Goal: Share content: Share content

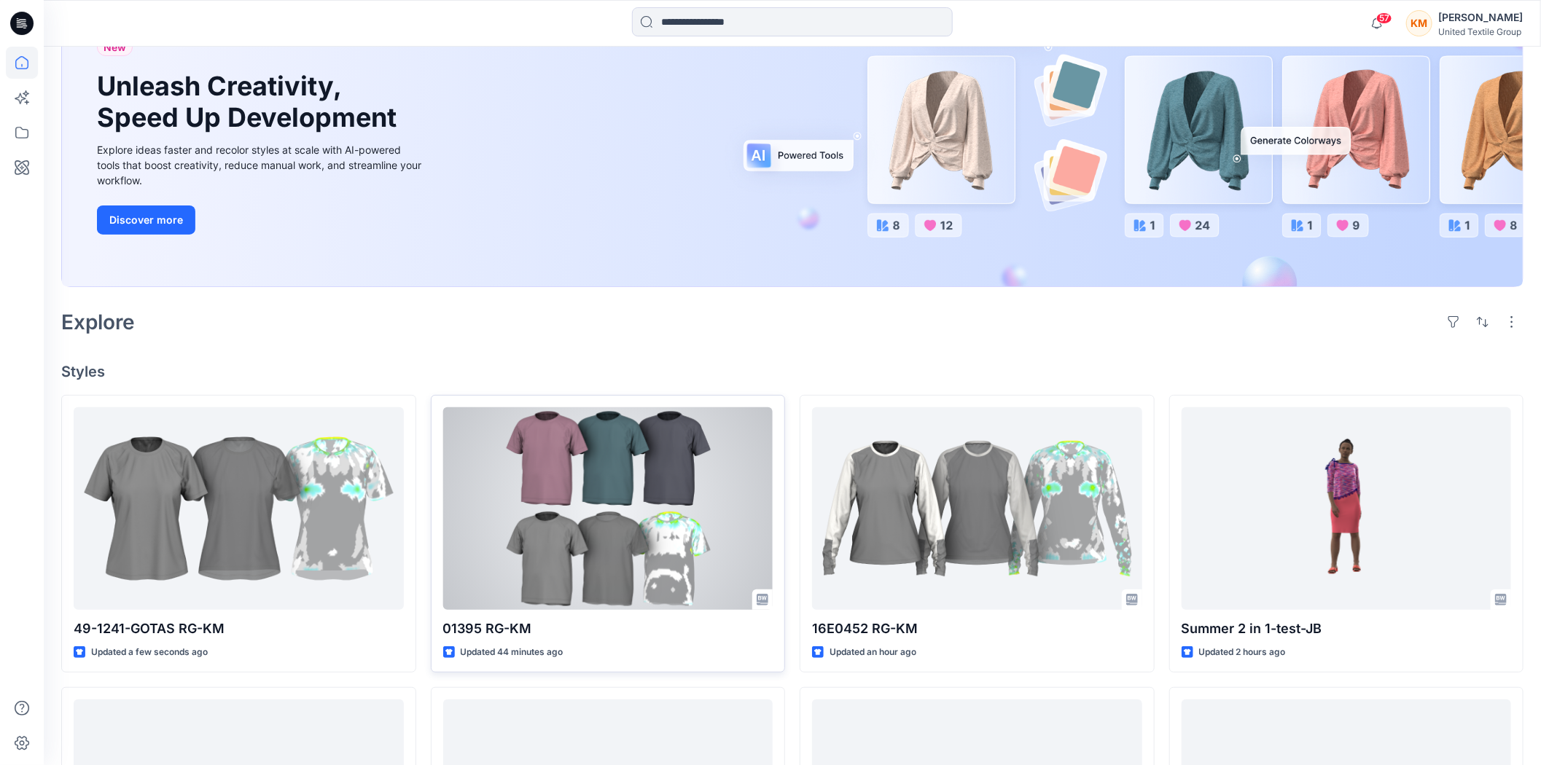
scroll to position [162, 0]
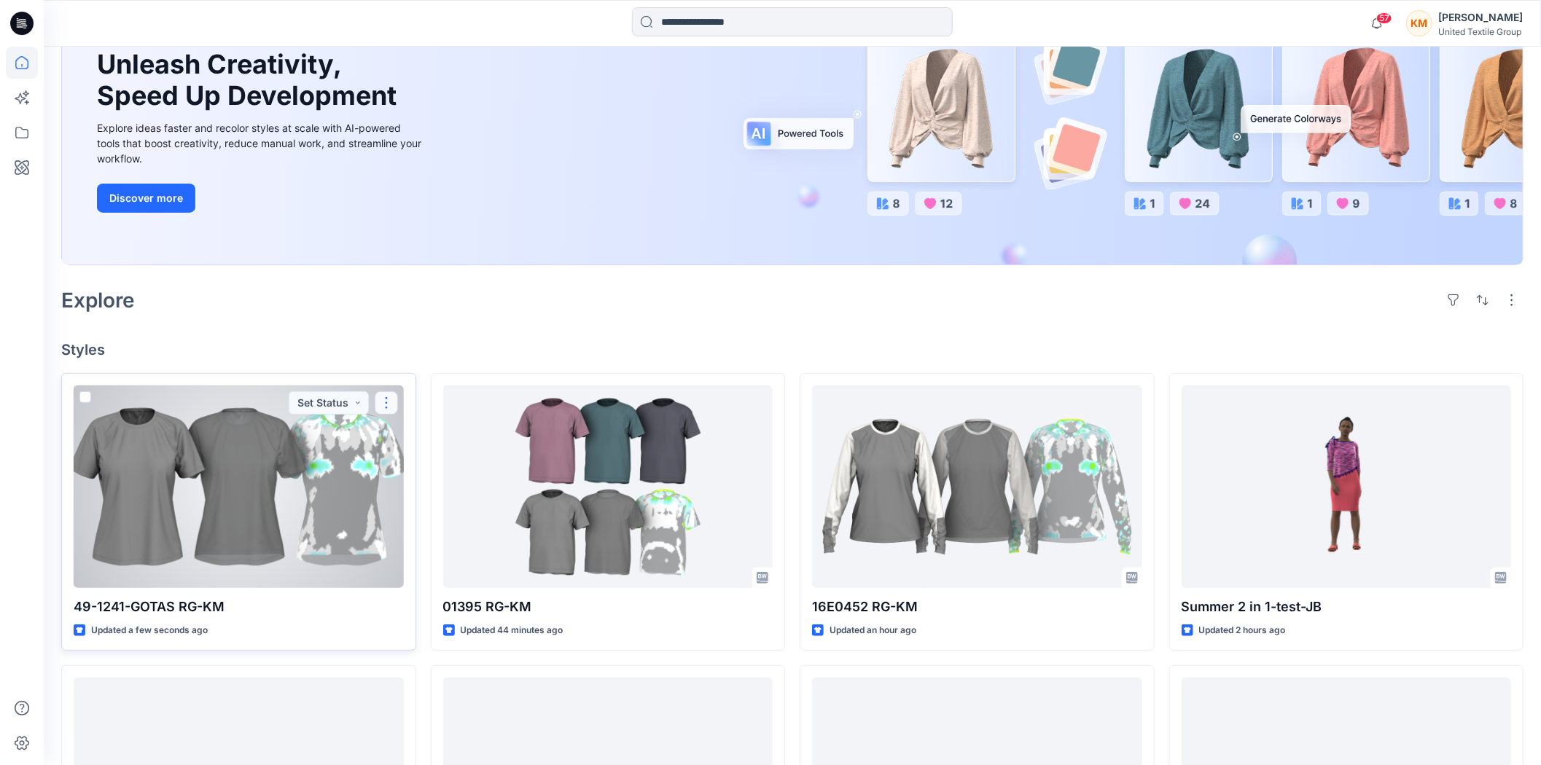
click at [384, 402] on button "button" at bounding box center [386, 402] width 23 height 23
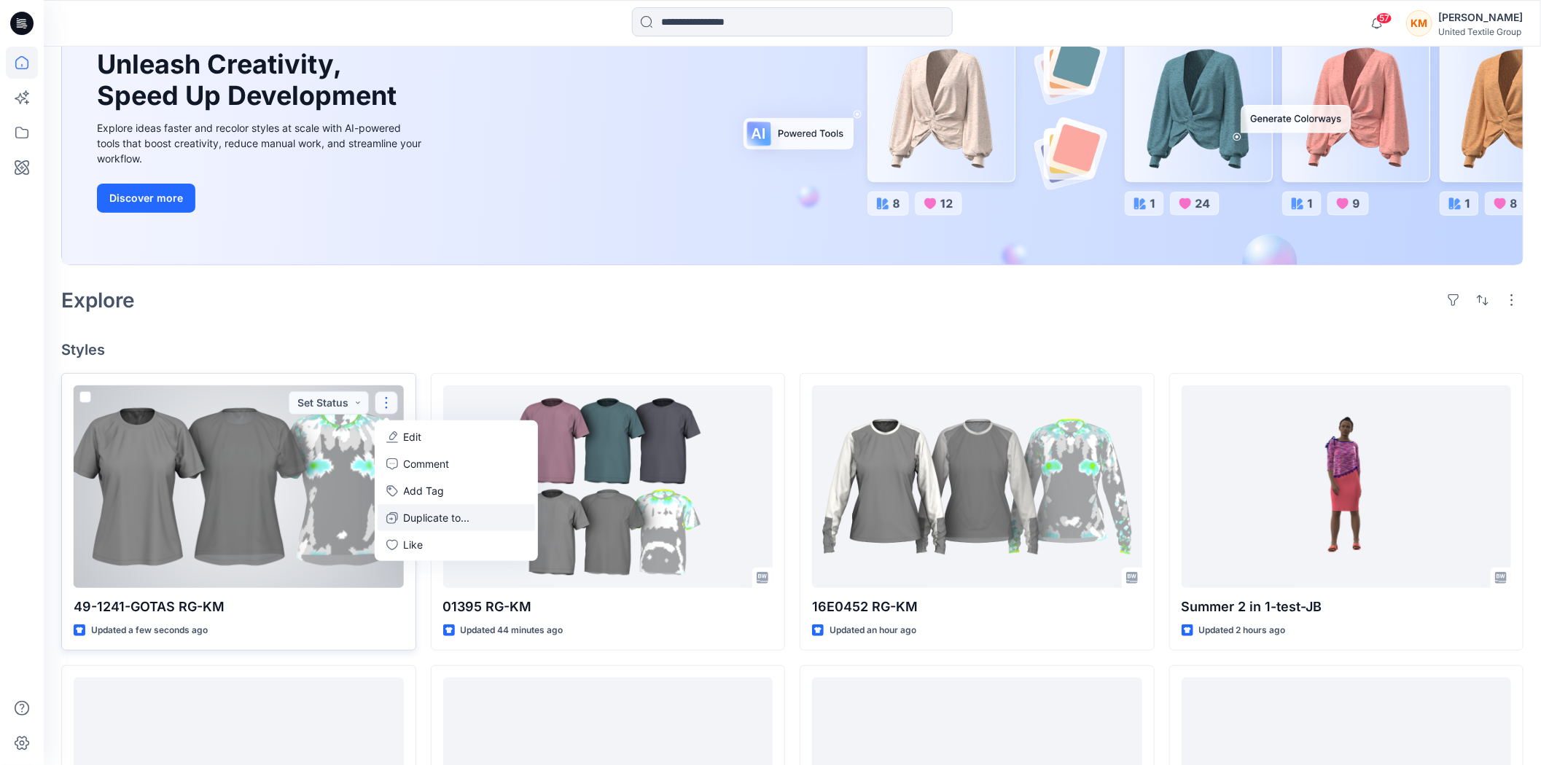
click at [397, 512] on button "Duplicate to..." at bounding box center [456, 517] width 157 height 27
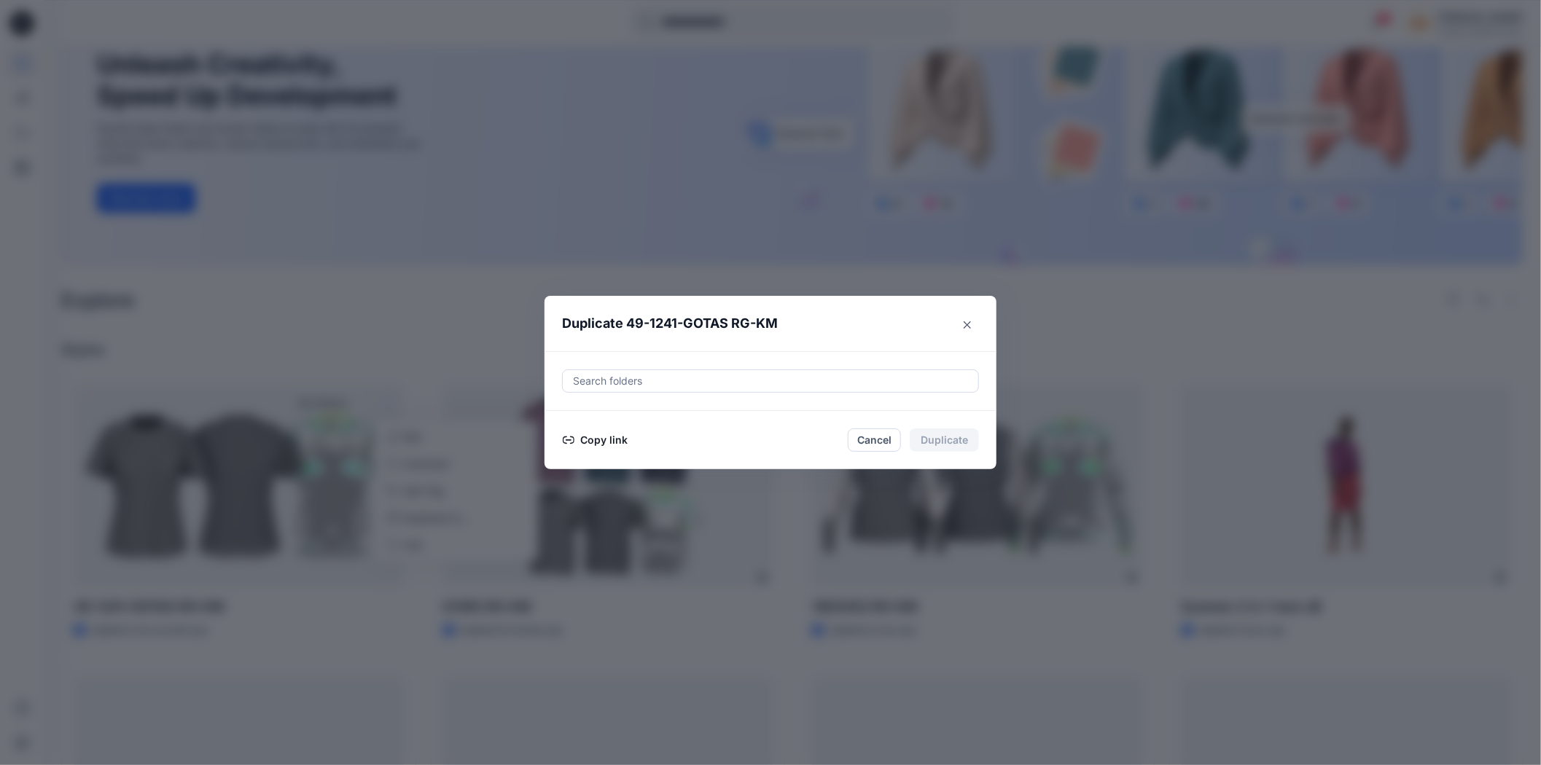
click at [600, 432] on button "Copy link" at bounding box center [595, 439] width 66 height 17
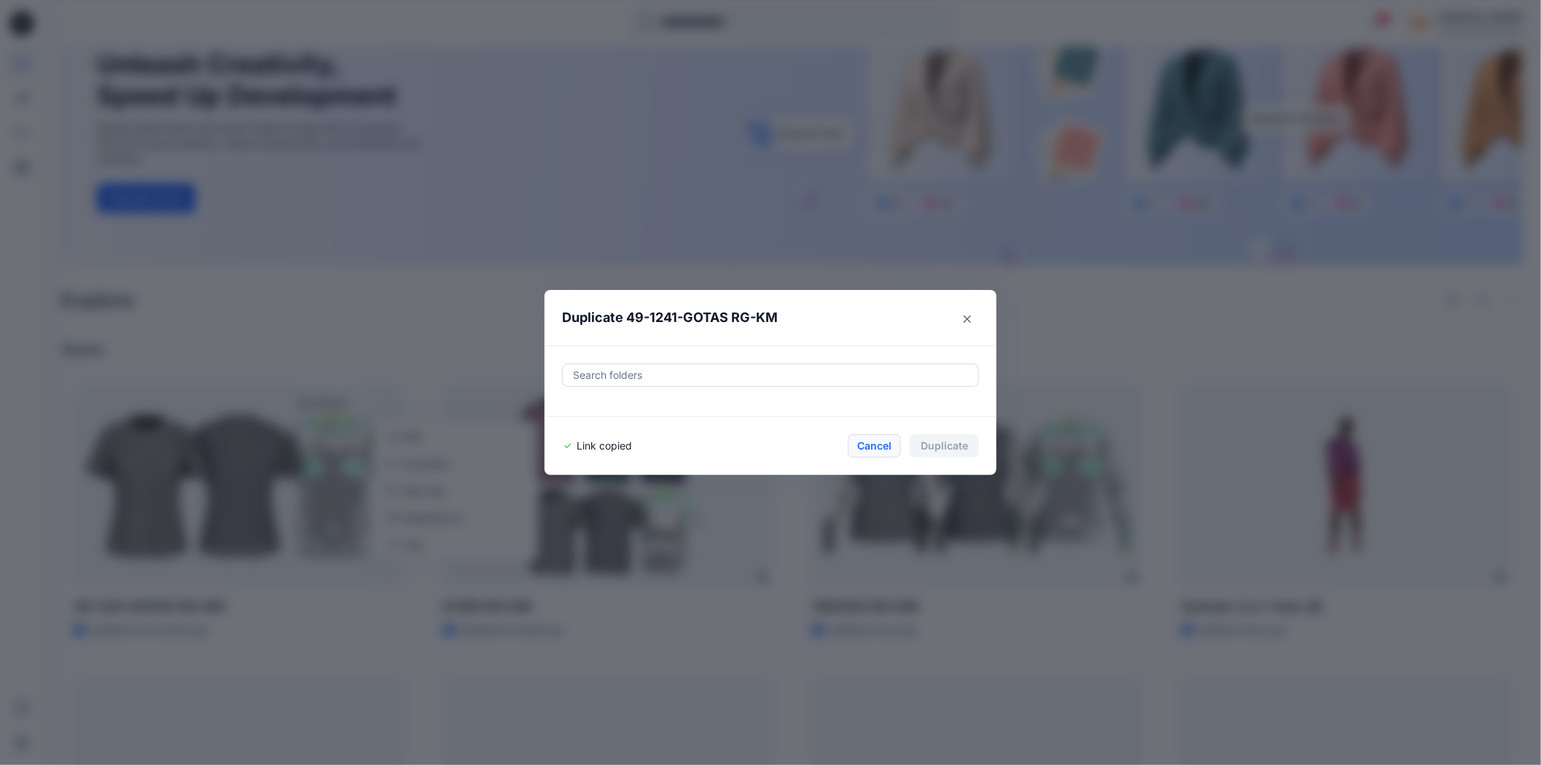
click at [872, 445] on button "Cancel" at bounding box center [874, 445] width 53 height 23
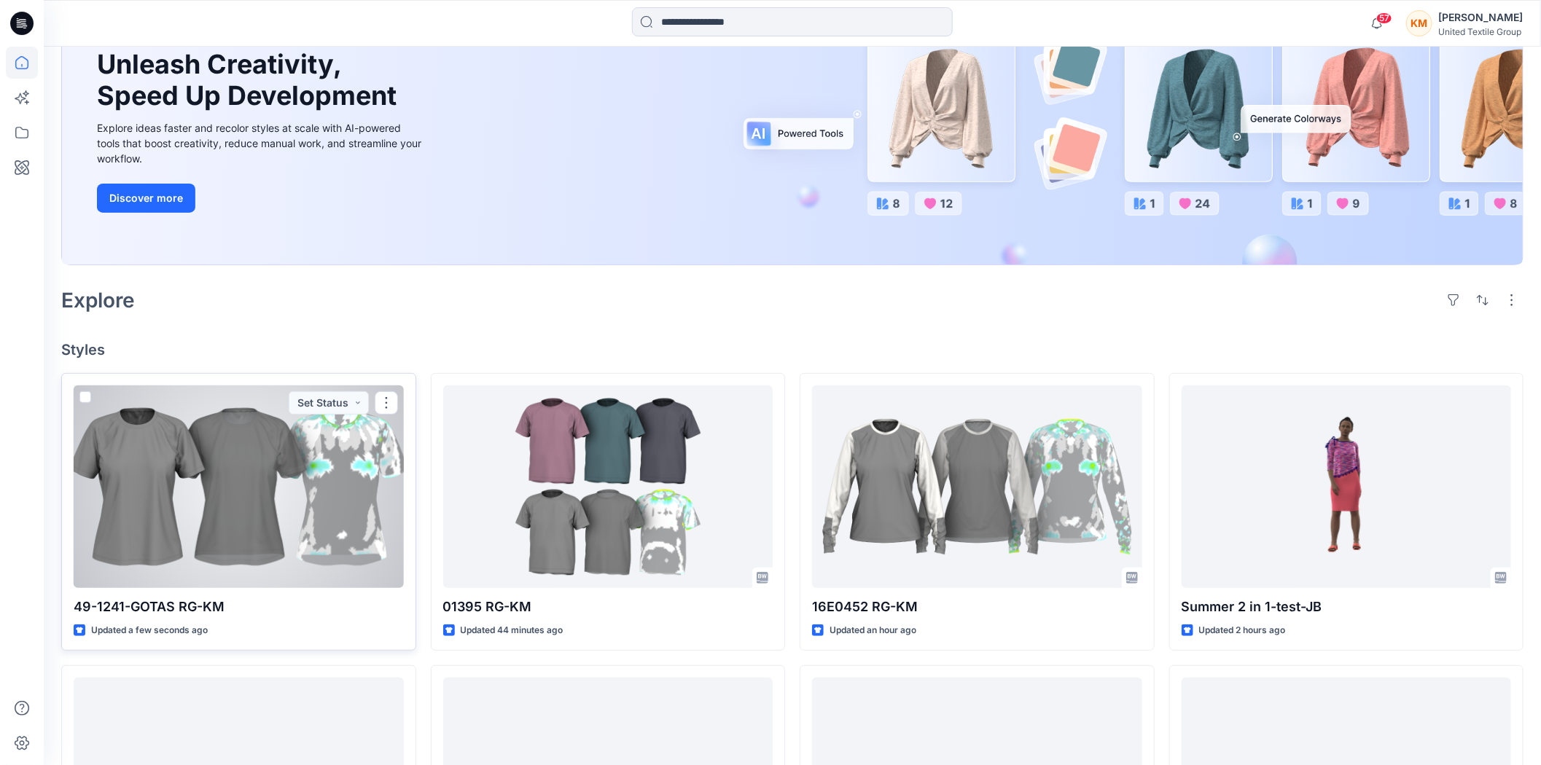
click at [281, 442] on div at bounding box center [239, 487] width 330 height 203
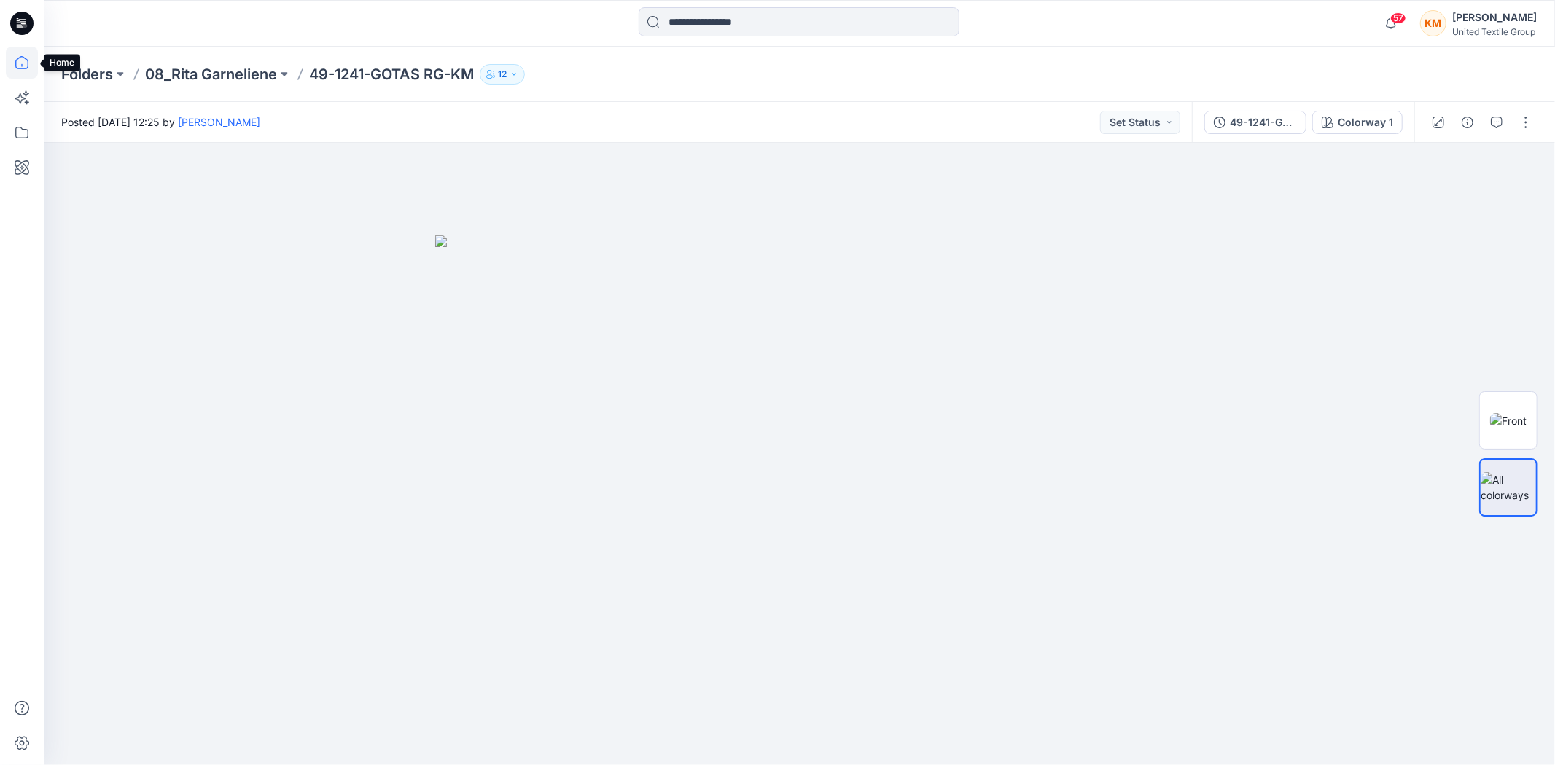
click at [15, 60] on icon at bounding box center [22, 63] width 32 height 32
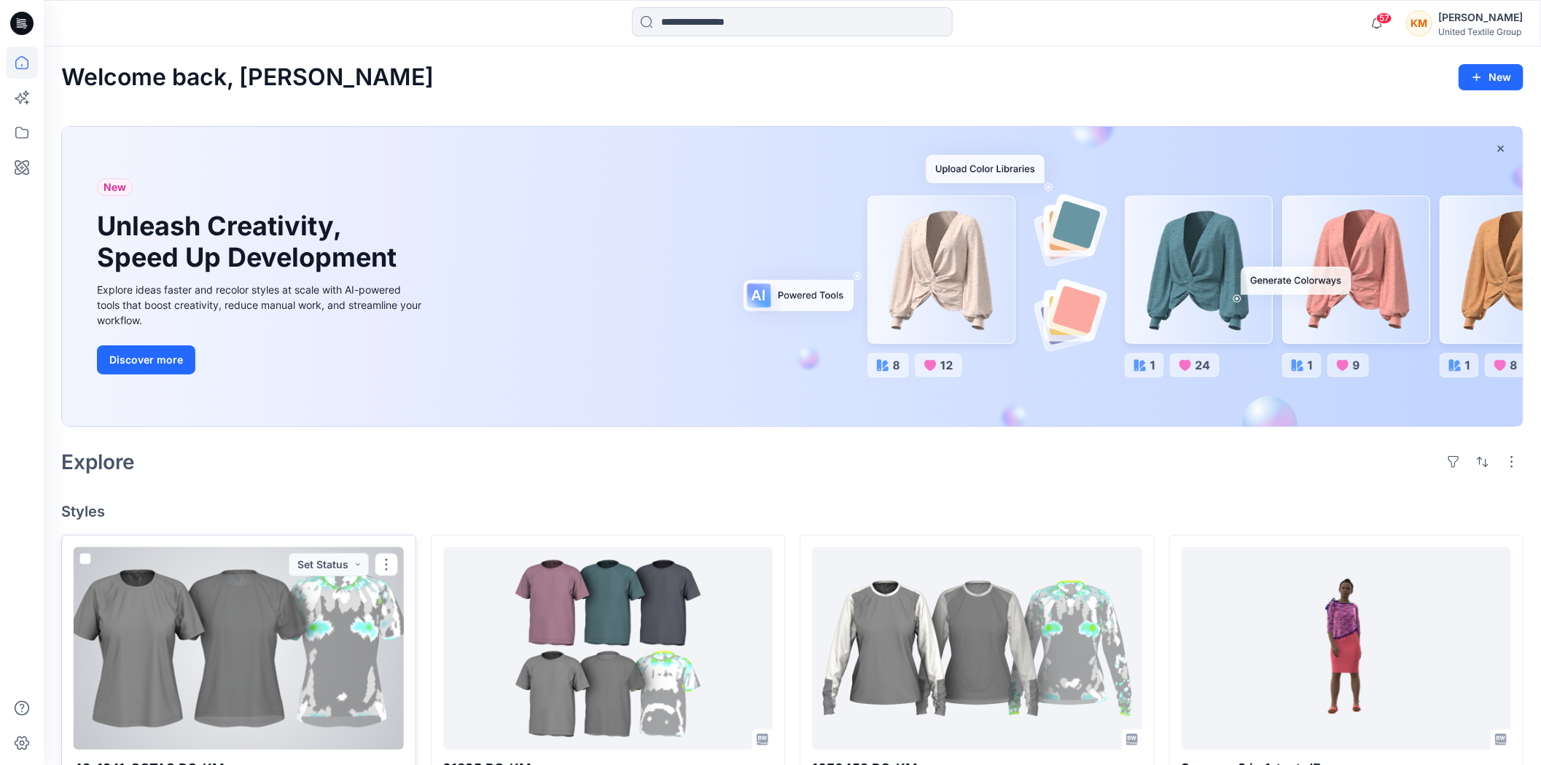
click at [249, 617] on div at bounding box center [239, 648] width 330 height 203
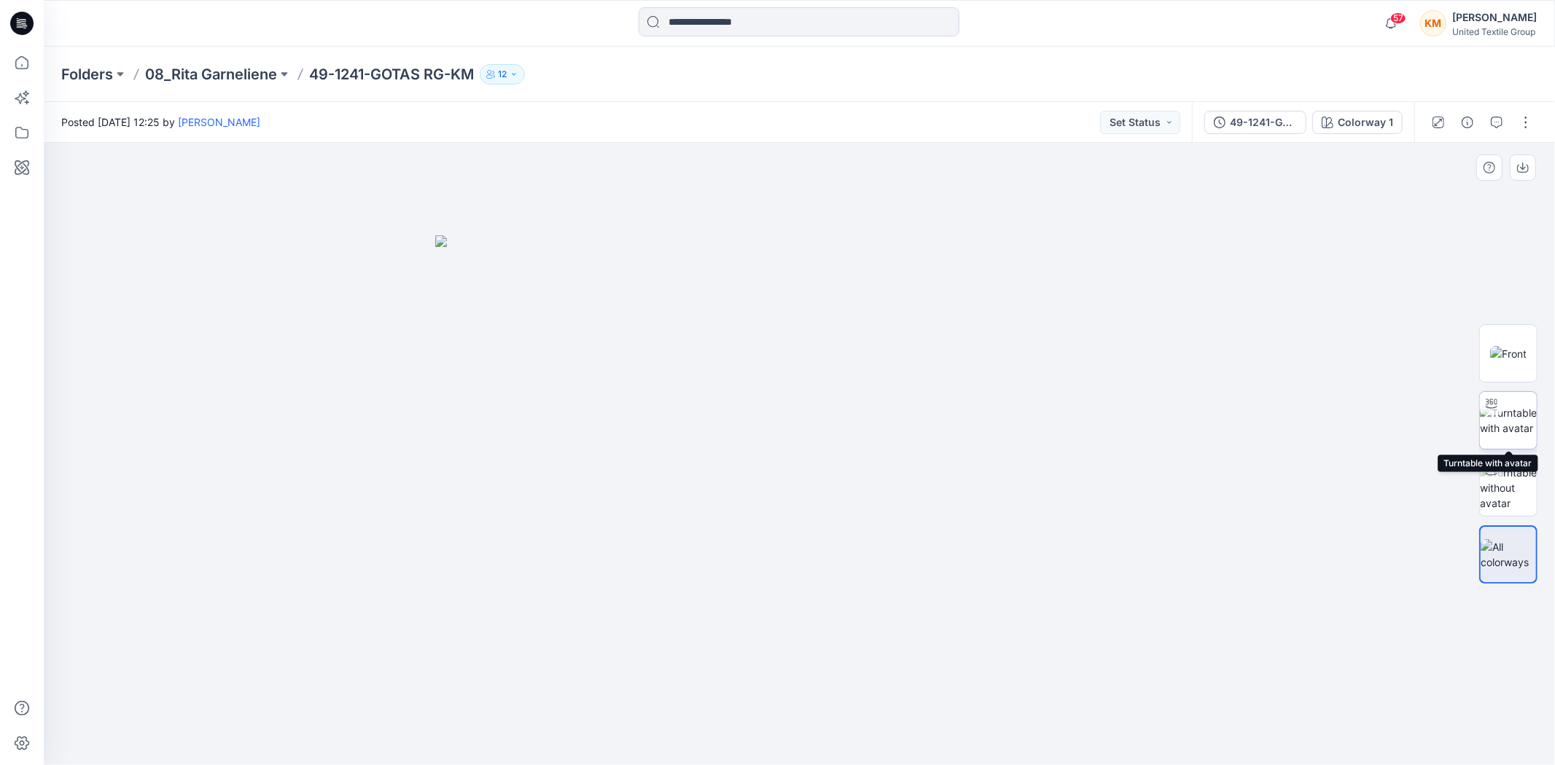
click at [1509, 421] on img at bounding box center [1507, 420] width 57 height 31
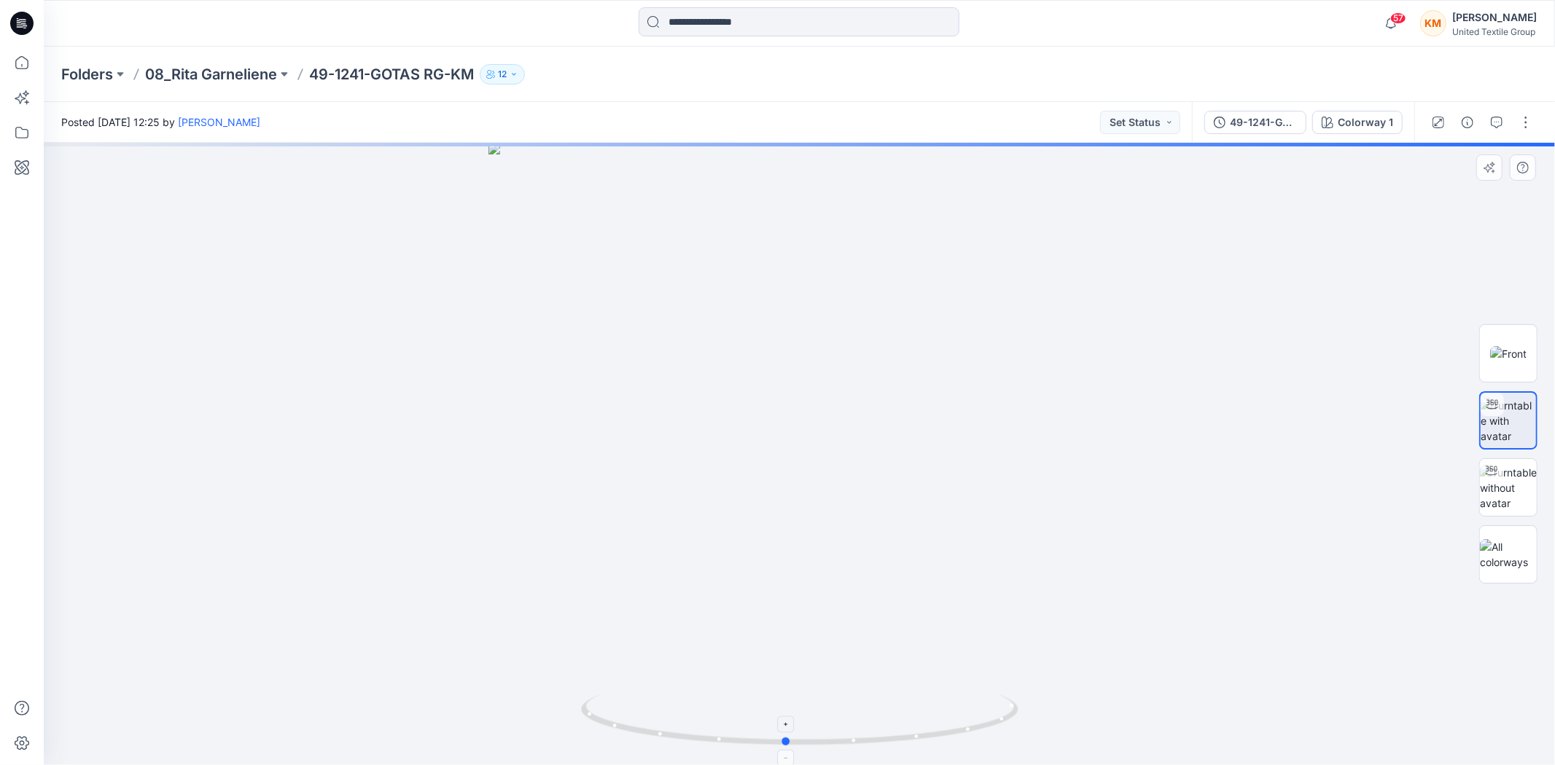
drag, startPoint x: 960, startPoint y: 733, endPoint x: 946, endPoint y: 703, distance: 32.9
click at [946, 703] on icon at bounding box center [801, 722] width 441 height 55
click at [19, 63] on icon at bounding box center [22, 63] width 32 height 32
